Goal: Task Accomplishment & Management: Use online tool/utility

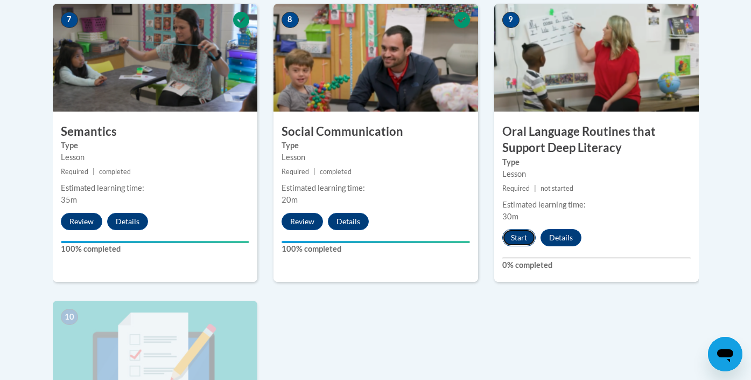
click at [516, 235] on button "Start" at bounding box center [518, 237] width 33 height 17
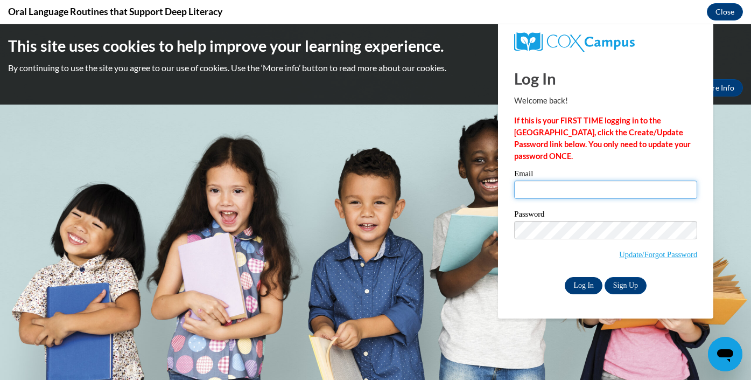
type input "[EMAIL_ADDRESS][PERSON_NAME][DOMAIN_NAME]"
click at [573, 284] on input "Log In" at bounding box center [584, 285] width 38 height 17
